Goal: Task Accomplishment & Management: Manage account settings

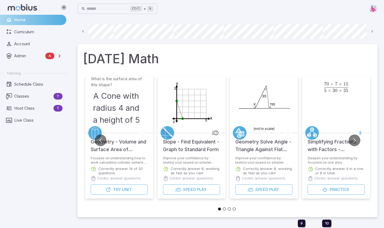
scroll to position [0, 39]
click at [23, 82] on span "Schedule Class" at bounding box center [38, 84] width 48 height 6
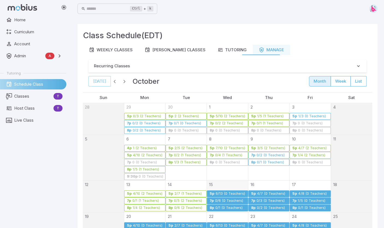
click at [226, 192] on div "6/13 (0 Teachers)" at bounding box center [231, 194] width 30 height 4
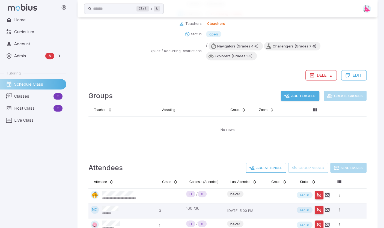
scroll to position [90, 0]
click at [299, 96] on button "Add Teacher" at bounding box center [300, 96] width 39 height 10
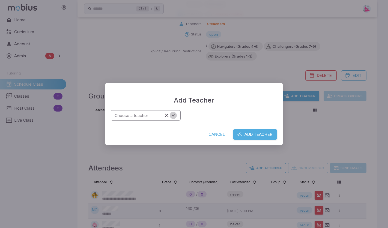
click at [177, 116] on button "Open" at bounding box center [173, 115] width 7 height 7
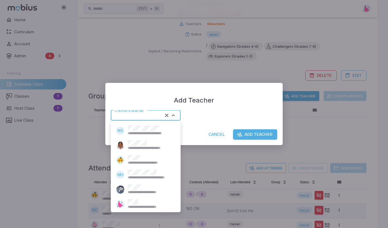
type input "*****"
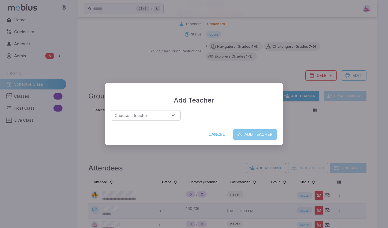
click at [264, 136] on button "Add Teacher" at bounding box center [255, 134] width 44 height 10
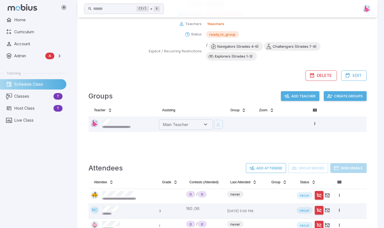
click at [305, 96] on button "Add Teacher" at bounding box center [300, 96] width 39 height 10
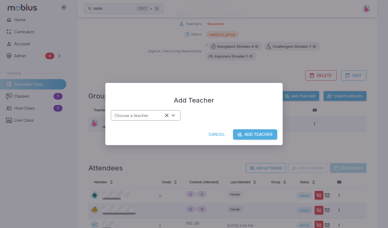
click at [177, 115] on div "Choose a teacher" at bounding box center [146, 115] width 70 height 11
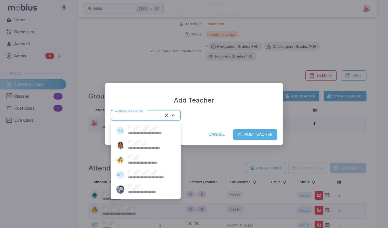
type input "******"
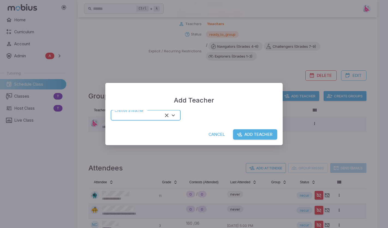
click at [260, 132] on button "Add Teacher" at bounding box center [255, 134] width 44 height 10
click at [175, 114] on icon "Open" at bounding box center [173, 116] width 6 height 6
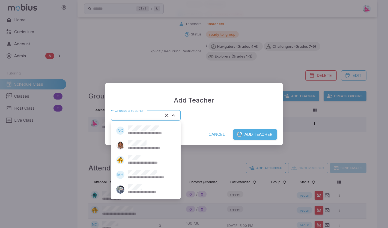
click at [132, 191] on span "**********" at bounding box center [151, 192] width 46 height 5
type input "******"
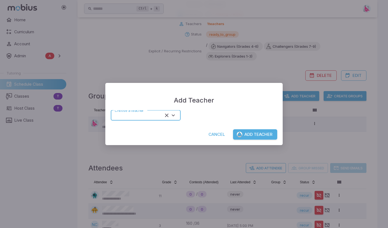
click at [371, 55] on div "Add Teacher Choose a teacher Choose a teacher Cancel Add Teacher" at bounding box center [194, 114] width 388 height 228
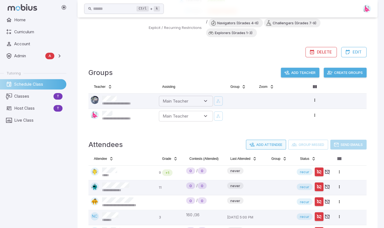
scroll to position [144, 0]
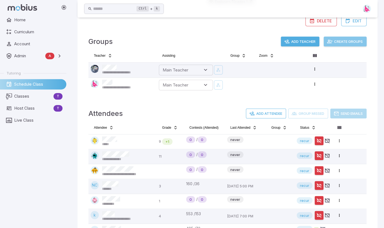
click at [347, 42] on button "Create Groups" at bounding box center [345, 42] width 43 height 10
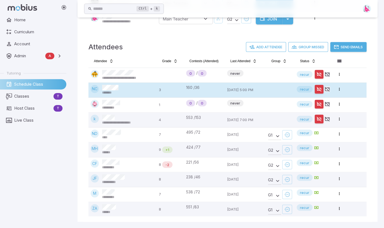
scroll to position [0, 0]
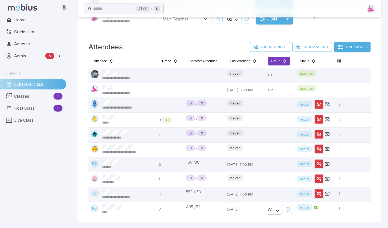
click at [280, 62] on html "**********" at bounding box center [194, 9] width 388 height 440
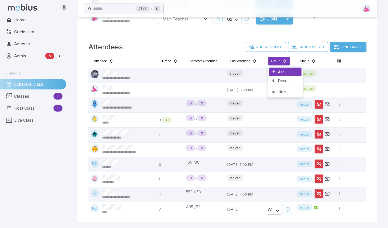
click at [278, 72] on div "Asc" at bounding box center [286, 72] width 32 height 9
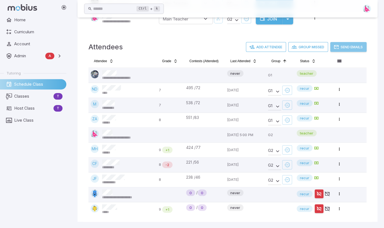
click at [345, 47] on button "Send Emails" at bounding box center [349, 47] width 36 height 10
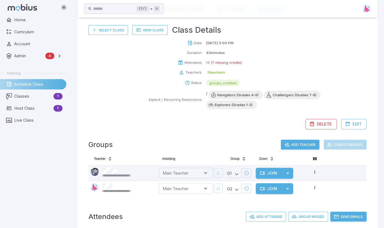
scroll to position [20, 0]
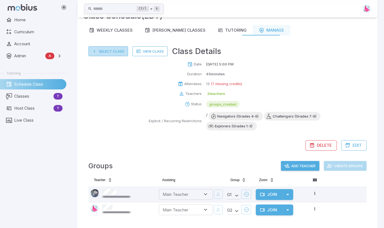
click at [108, 54] on button "Select Class" at bounding box center [109, 51] width 40 height 10
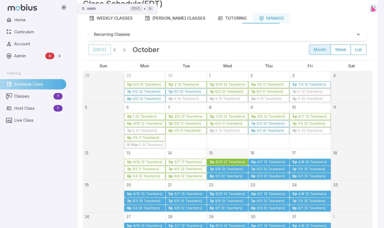
scroll to position [55, 0]
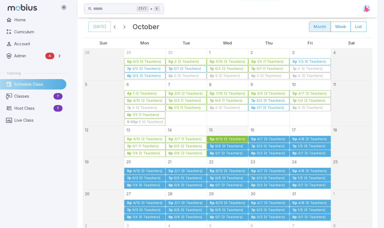
click at [225, 144] on div "0/6 (0 Teachers)" at bounding box center [229, 146] width 29 height 4
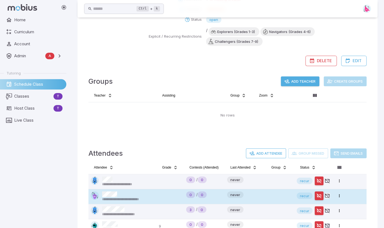
scroll to position [152, 0]
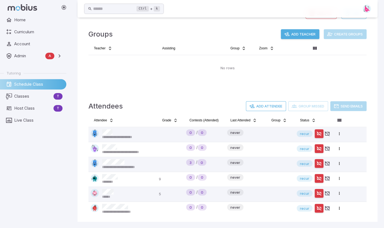
click at [307, 37] on button "Add Teacher" at bounding box center [300, 34] width 39 height 10
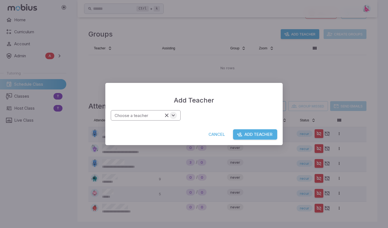
click at [175, 117] on icon "Open" at bounding box center [173, 116] width 6 height 6
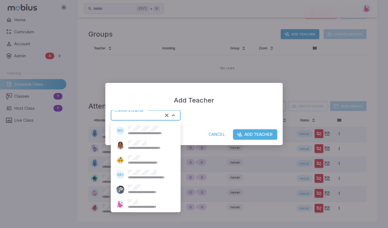
click at [136, 206] on span "**********" at bounding box center [150, 207] width 45 height 5
type input "*****"
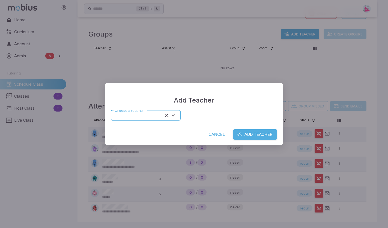
click at [257, 136] on button "Add Teacher" at bounding box center [255, 134] width 44 height 10
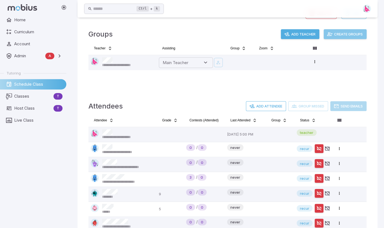
click at [344, 34] on button "Create Groups" at bounding box center [345, 34] width 43 height 10
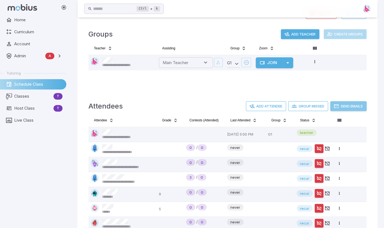
click at [343, 107] on button "Send Emails" at bounding box center [349, 106] width 36 height 10
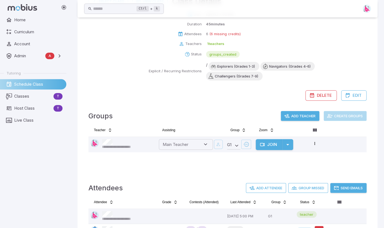
scroll to position [0, 0]
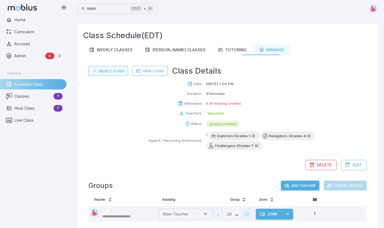
click at [111, 71] on button "Select Class" at bounding box center [109, 71] width 40 height 10
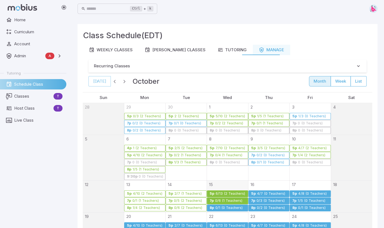
click at [223, 207] on div "0/1 (0 Teachers)" at bounding box center [229, 208] width 28 height 4
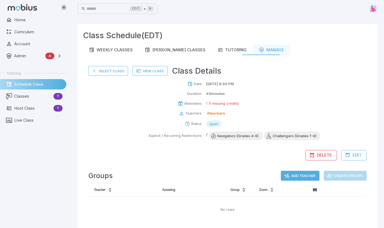
click at [297, 179] on button "Add Teacher" at bounding box center [300, 176] width 39 height 10
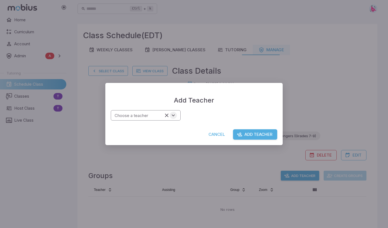
click at [175, 114] on icon "Open" at bounding box center [173, 116] width 6 height 6
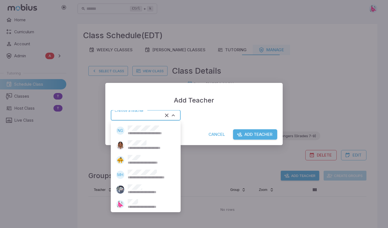
click at [139, 204] on div "**********" at bounding box center [150, 204] width 45 height 10
type input "*****"
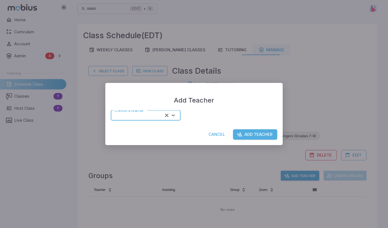
click at [258, 136] on button "Add Teacher" at bounding box center [255, 134] width 44 height 10
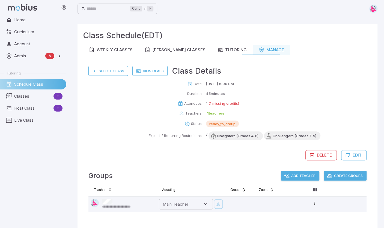
click at [341, 176] on button "Create Groups" at bounding box center [345, 176] width 43 height 10
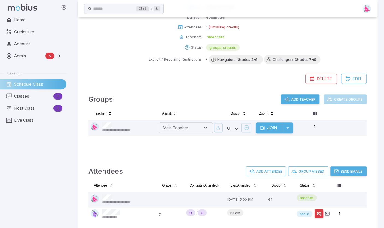
scroll to position [82, 0]
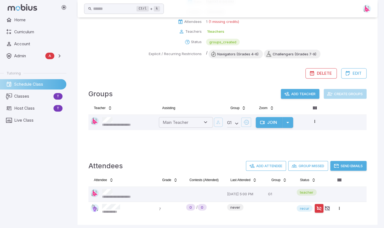
click at [345, 165] on button "Send Emails" at bounding box center [349, 166] width 36 height 10
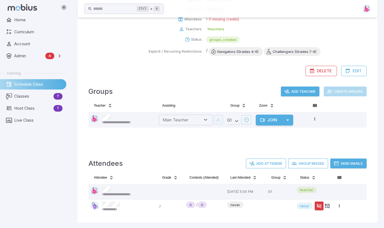
scroll to position [85, 0]
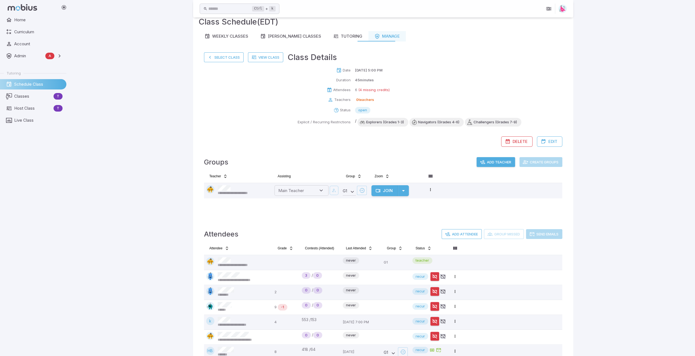
scroll to position [14, 0]
